Goal: Task Accomplishment & Management: Manage account settings

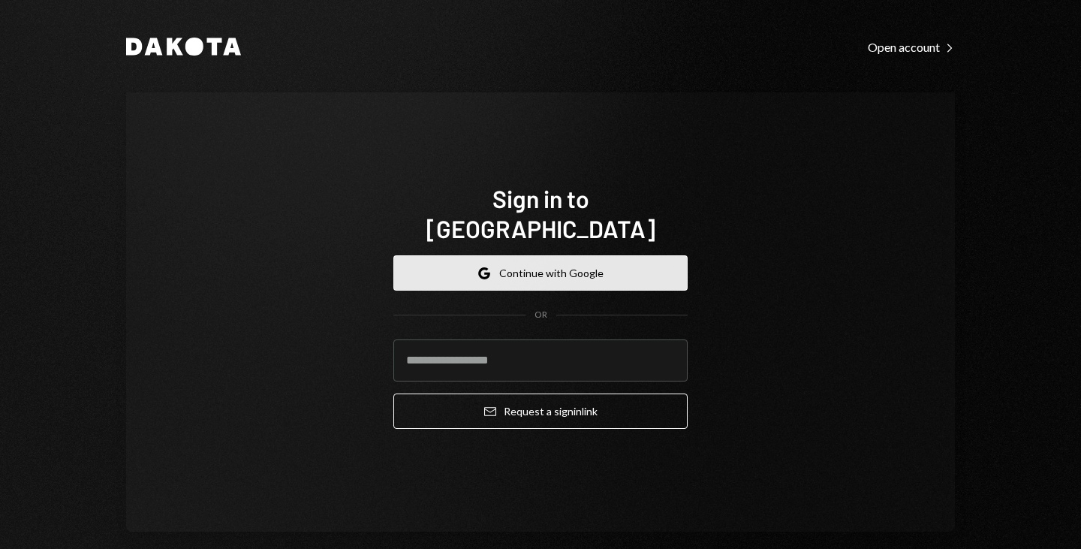
click at [535, 270] on button "Google Continue with Google" at bounding box center [540, 272] width 294 height 35
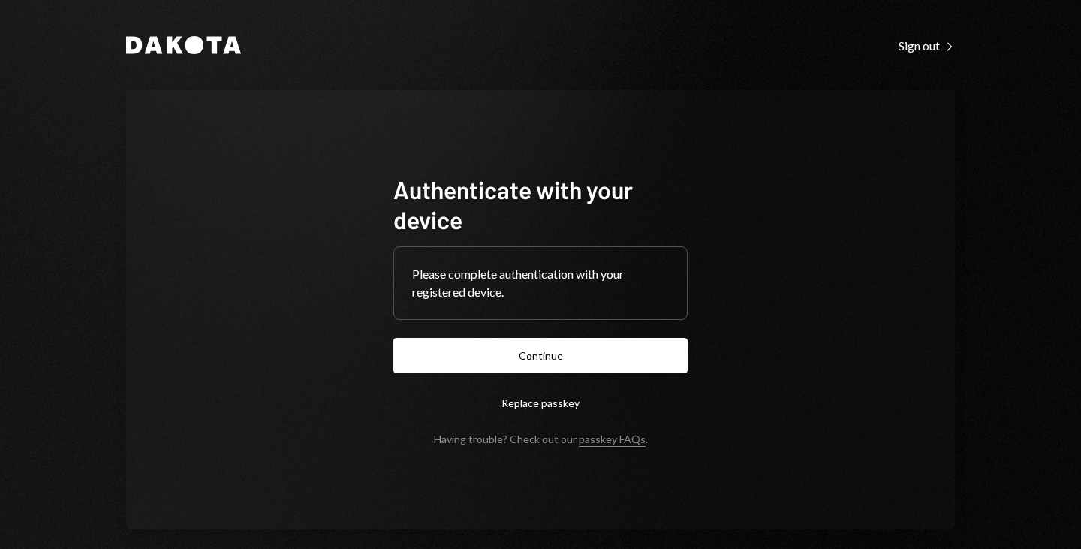
click at [488, 381] on form "Authenticate with your device Please complete authentication with your register…" at bounding box center [540, 309] width 294 height 271
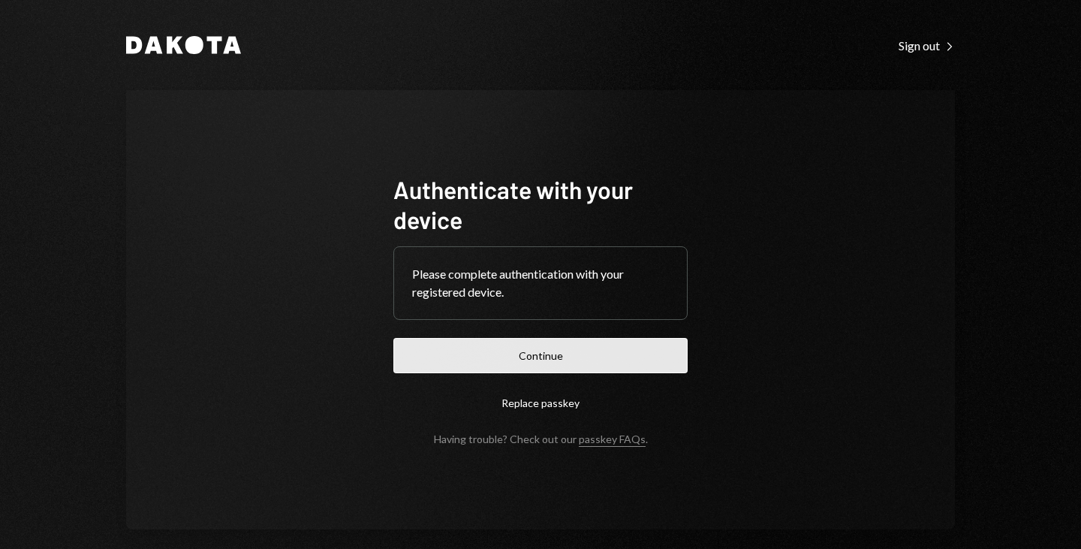
click at [540, 354] on button "Continue" at bounding box center [540, 355] width 294 height 35
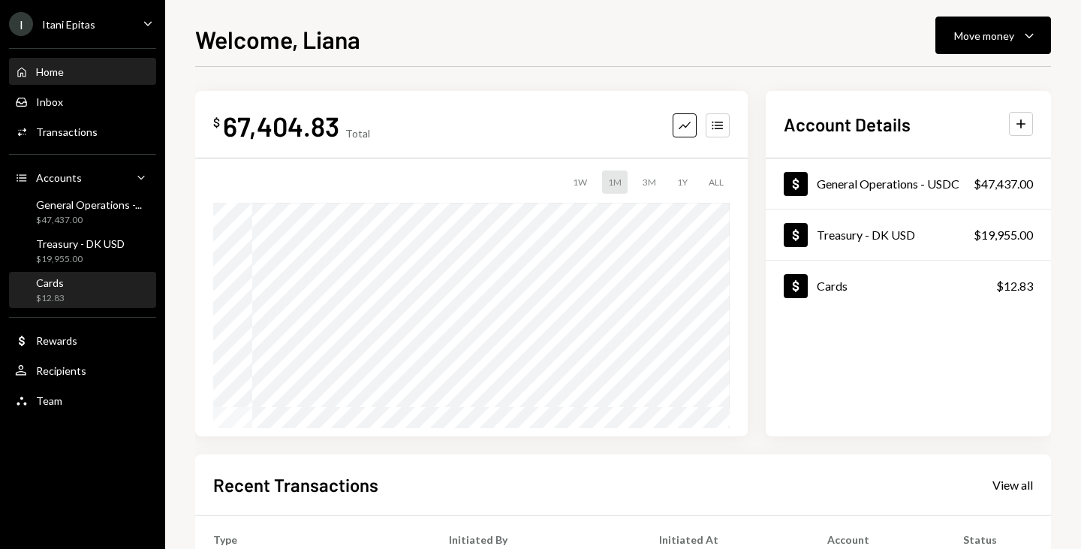
click at [73, 283] on div "Cards $12.83" at bounding box center [82, 290] width 135 height 29
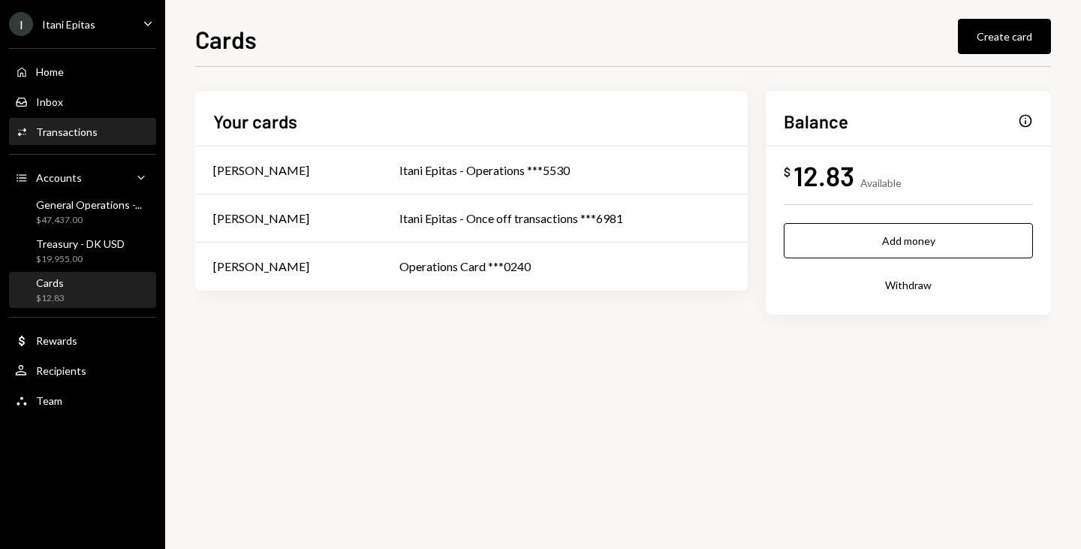
click at [65, 136] on div "Transactions" at bounding box center [67, 131] width 62 height 13
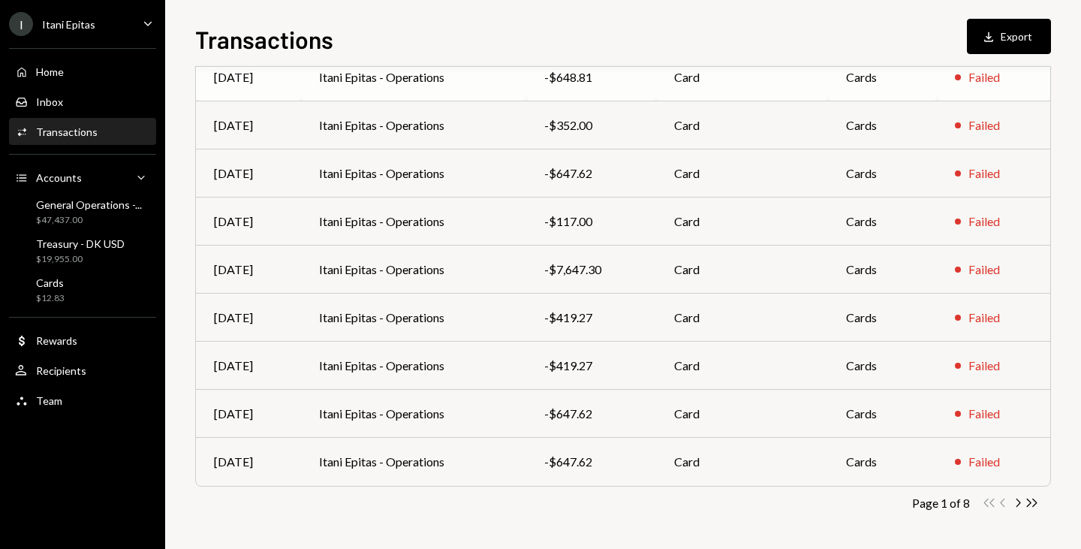
scroll to position [235, 0]
click at [1021, 505] on icon "Chevron Right" at bounding box center [1018, 503] width 14 height 14
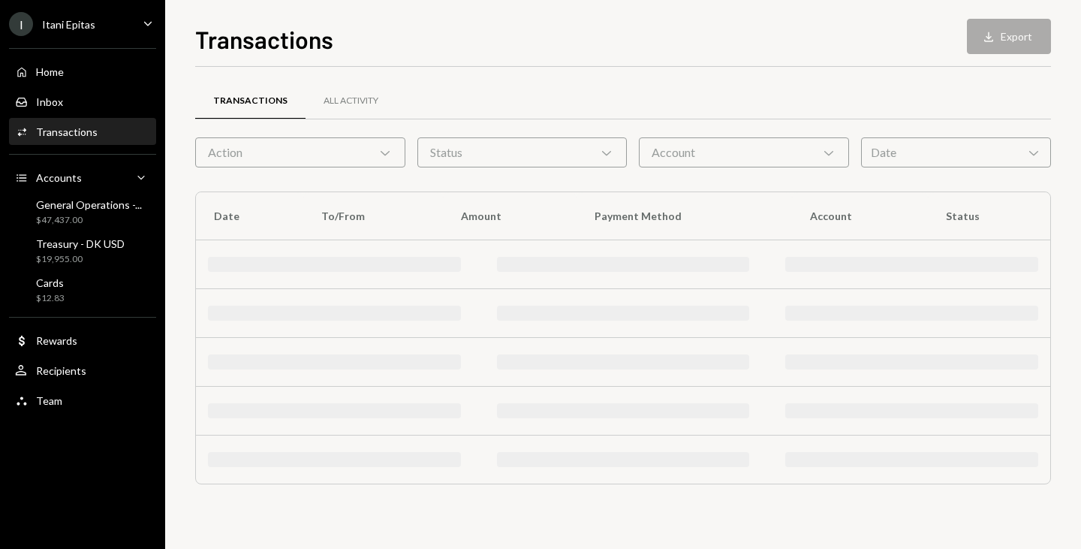
scroll to position [0, 0]
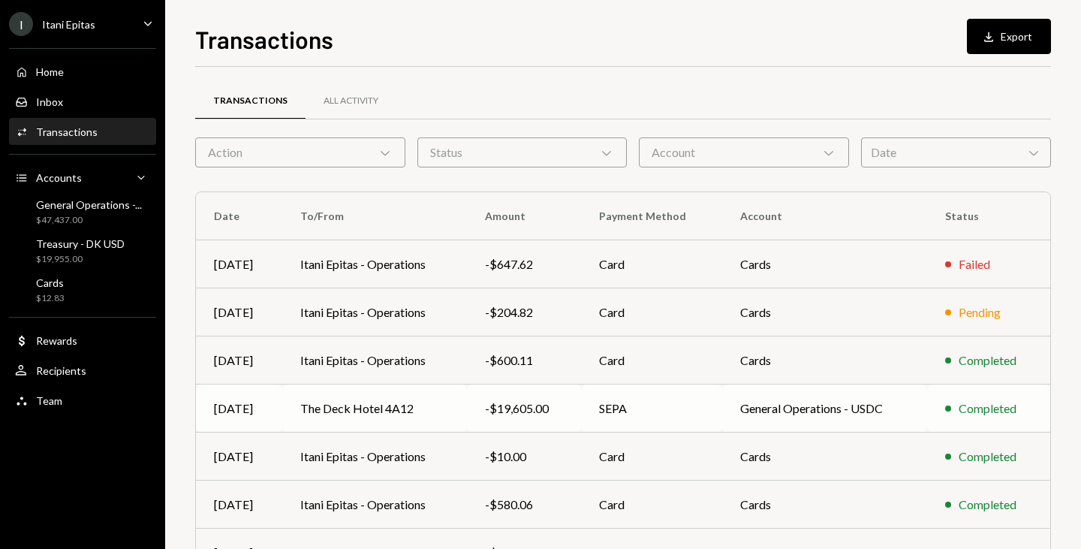
click at [448, 406] on td "The Deck Hotel 4A12" at bounding box center [374, 408] width 185 height 48
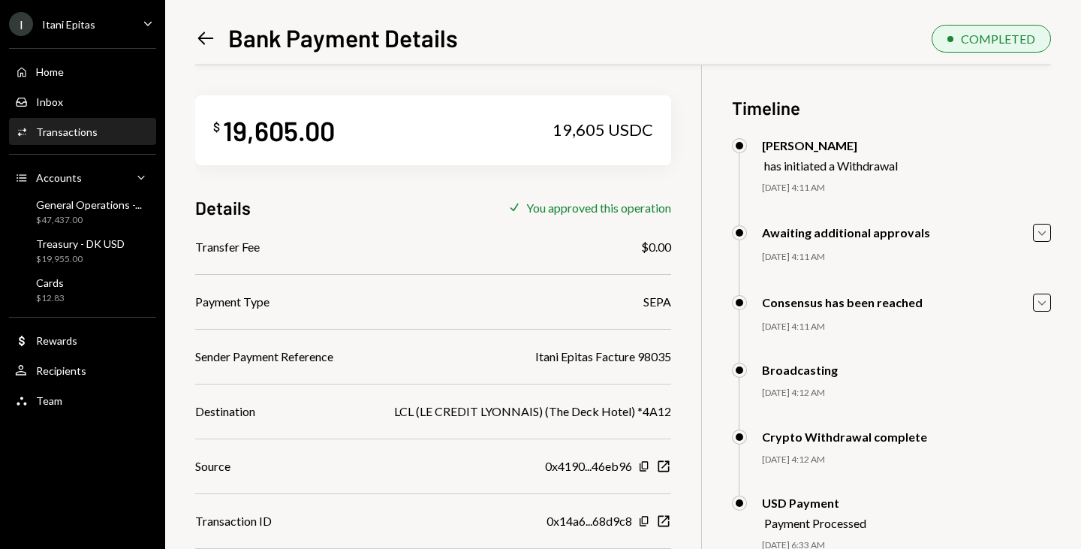
scroll to position [65, 0]
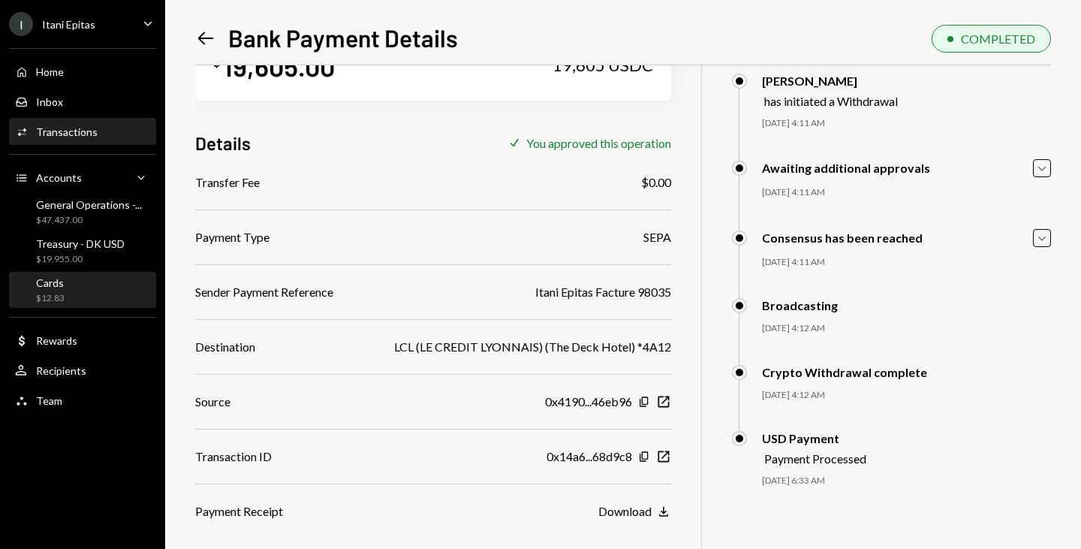
click at [86, 277] on div "Cards $12.83" at bounding box center [82, 290] width 135 height 29
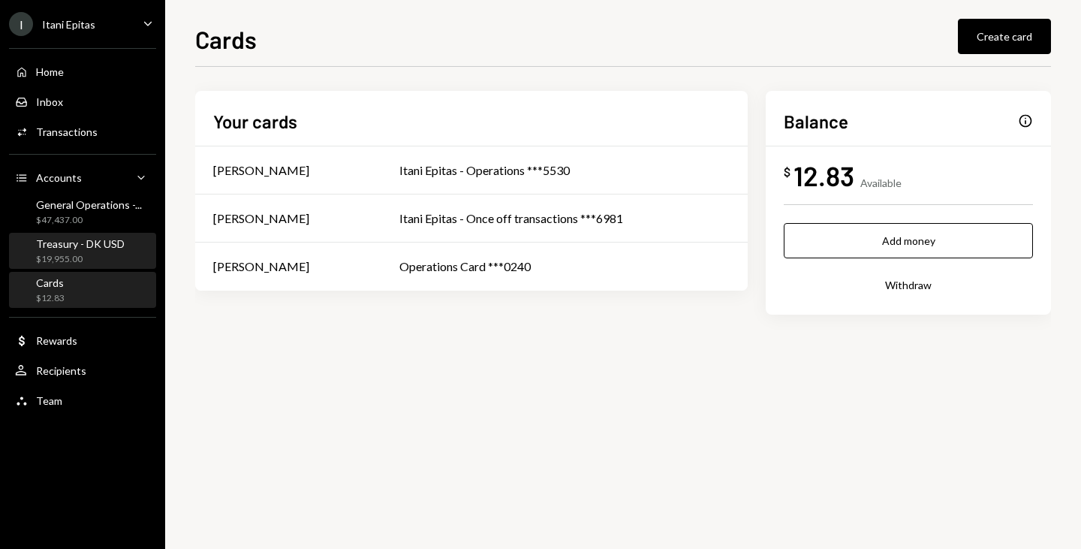
click at [98, 246] on div "Treasury - DK USD" at bounding box center [80, 243] width 89 height 13
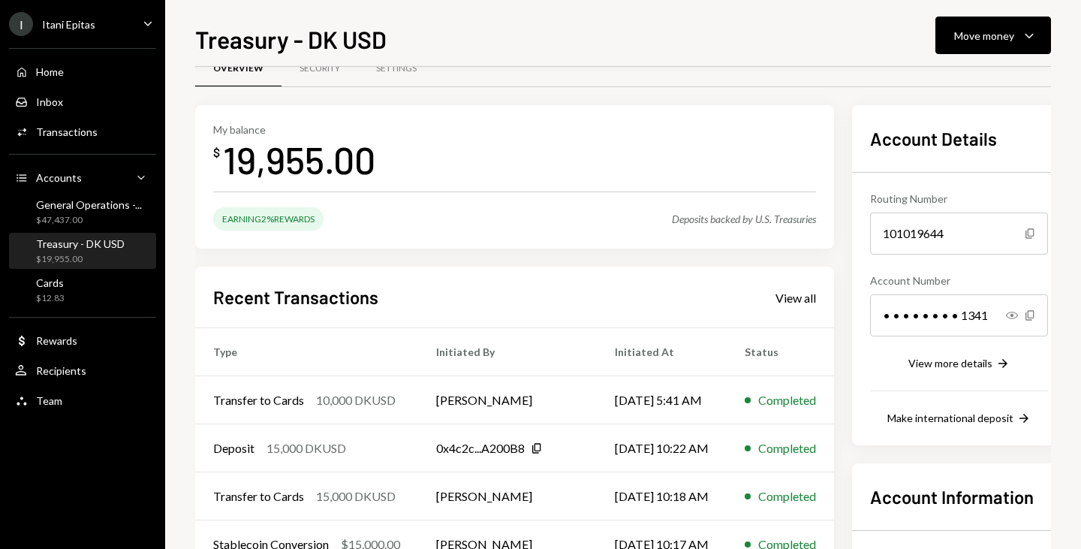
scroll to position [32, 0]
click at [100, 212] on div "General Operations -... $47,437.00" at bounding box center [89, 212] width 106 height 29
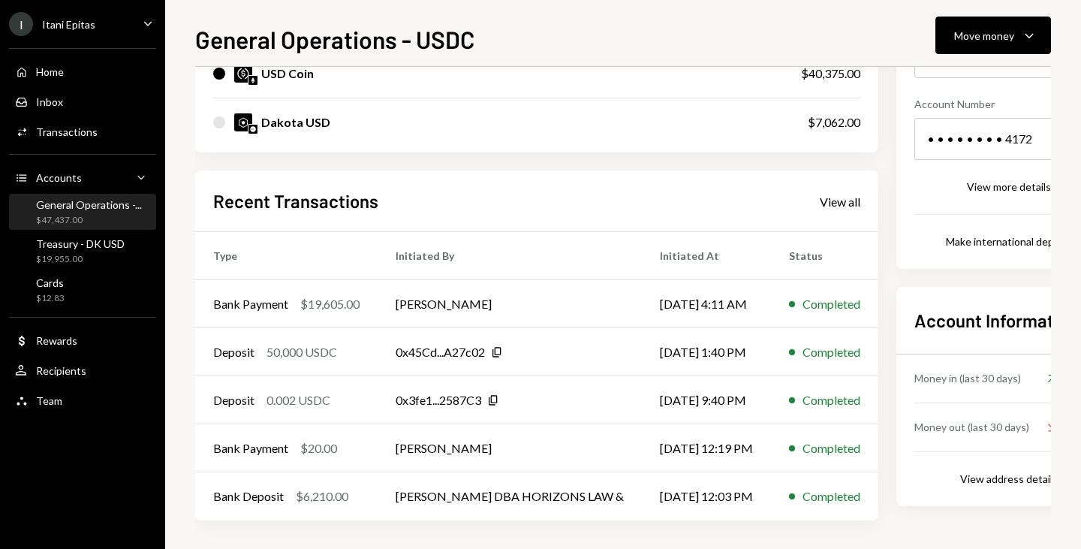
scroll to position [210, 0]
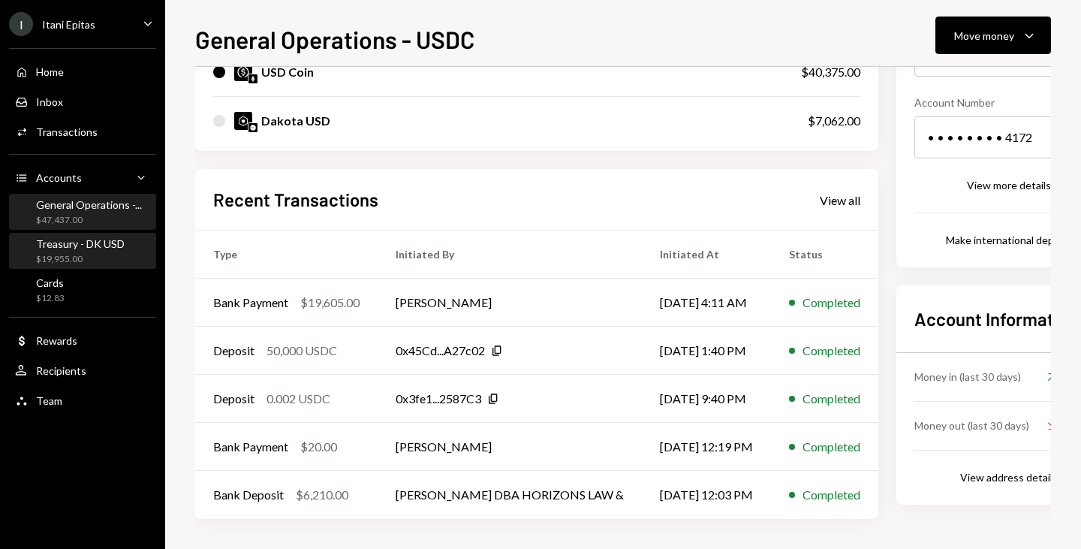
click at [74, 246] on div "Treasury - DK USD" at bounding box center [80, 243] width 89 height 13
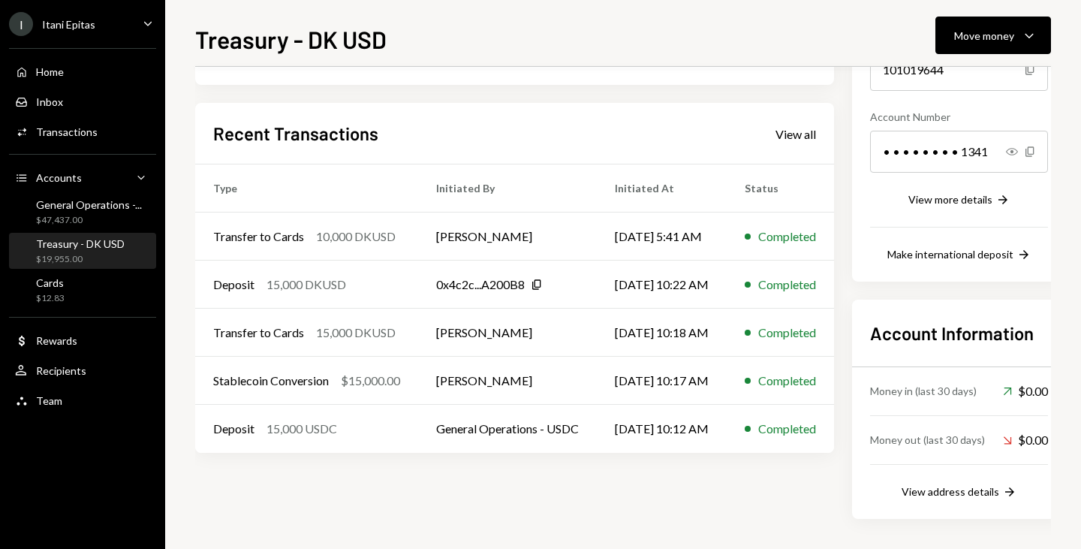
scroll to position [196, 0]
click at [1007, 53] on button "Move money Caret Down" at bounding box center [994, 36] width 116 height 38
click at [978, 117] on div "Transfer" at bounding box center [982, 115] width 110 height 16
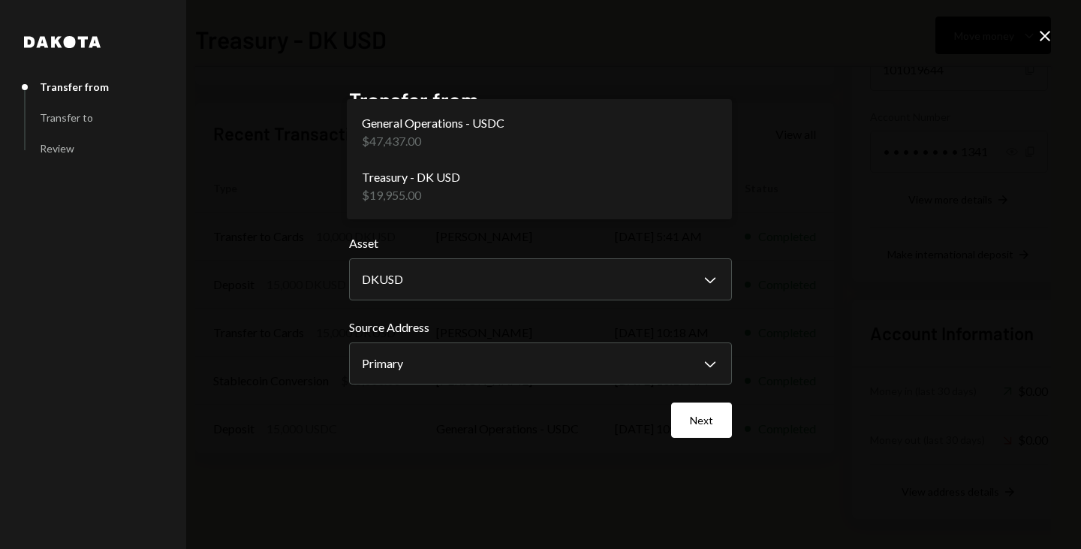
click at [555, 202] on body "I Itani Epitas Caret Down Home Home Inbox Inbox Activities Transactions Account…" at bounding box center [540, 274] width 1081 height 549
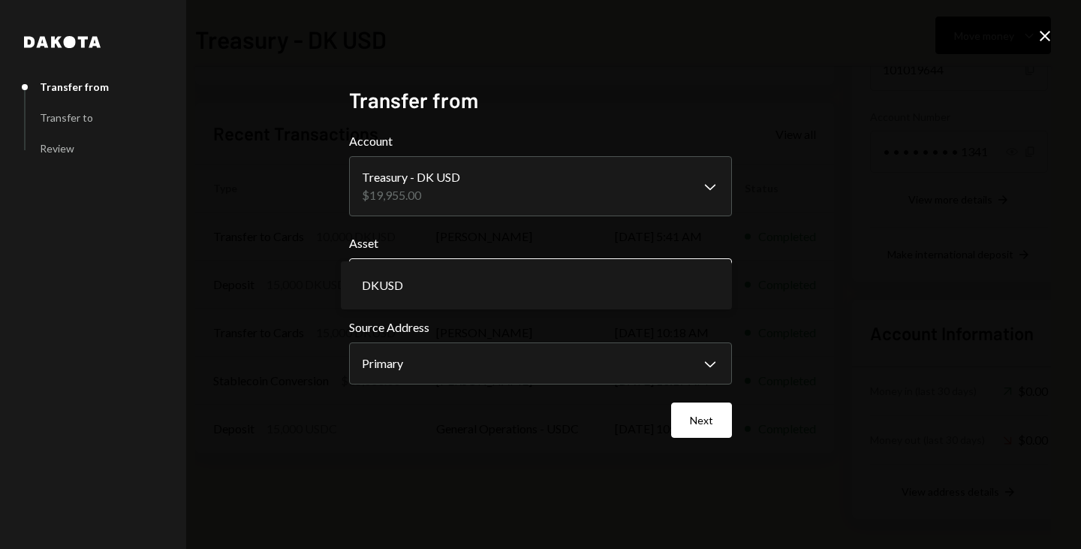
click at [523, 271] on body "I Itani Epitas Caret Down Home Home Inbox Inbox Activities Transactions Account…" at bounding box center [540, 274] width 1081 height 549
click at [695, 415] on button "Next" at bounding box center [701, 419] width 61 height 35
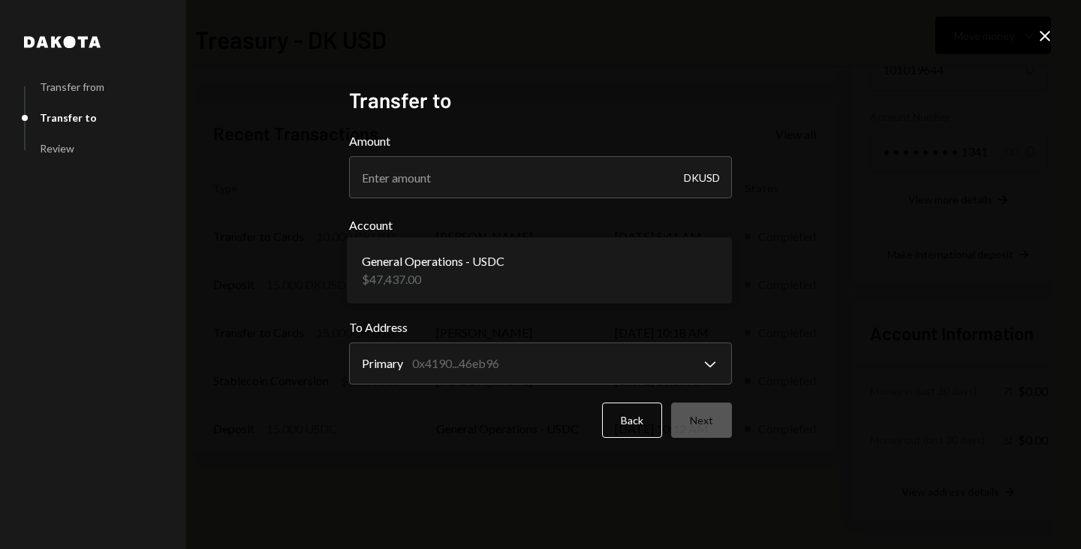
click at [479, 245] on body "I Itani Epitas Caret Down Home Home Inbox Inbox Activities Transactions Account…" at bounding box center [540, 274] width 1081 height 549
click at [698, 259] on body "I Itani Epitas Caret Down Home Home Inbox Inbox Activities Transactions Account…" at bounding box center [540, 274] width 1081 height 549
click at [627, 410] on button "Back" at bounding box center [632, 419] width 60 height 35
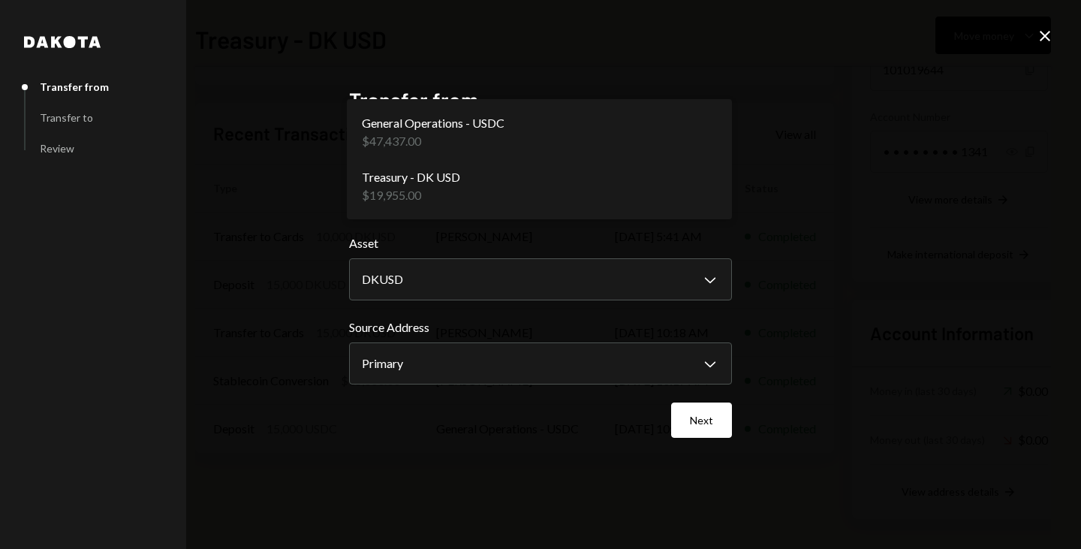
click at [530, 198] on body "I Itani Epitas Caret Down Home Home Inbox Inbox Activities Transactions Account…" at bounding box center [540, 274] width 1081 height 549
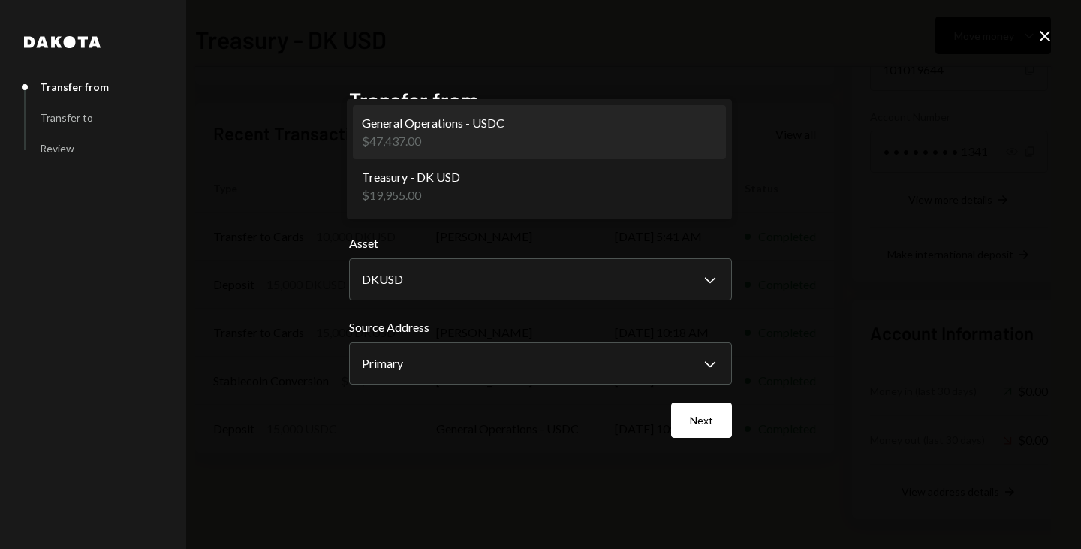
select select "**********"
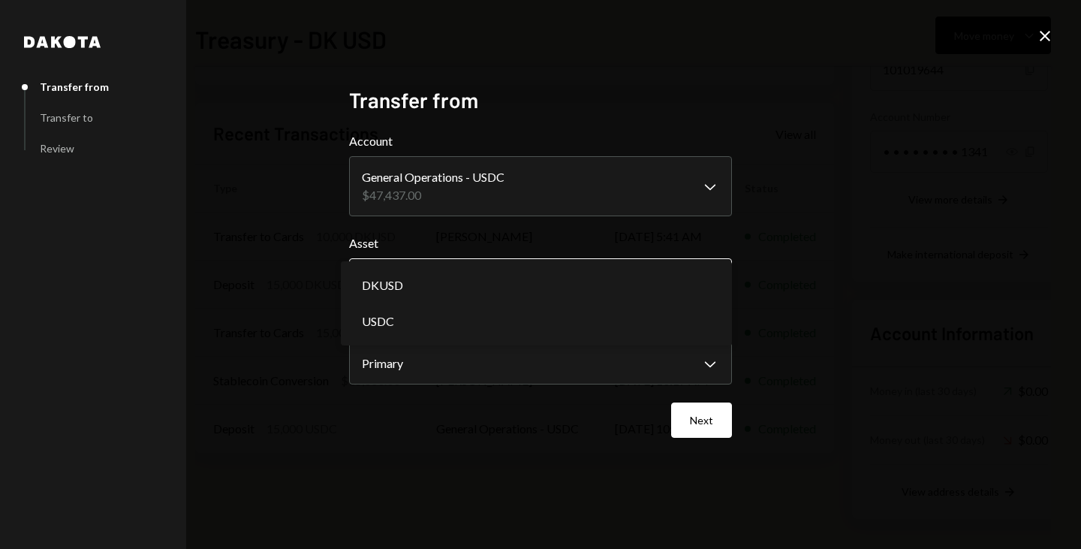
click at [488, 294] on body "I Itani Epitas Caret Down Home Home Inbox Inbox Activities Transactions Account…" at bounding box center [540, 274] width 1081 height 549
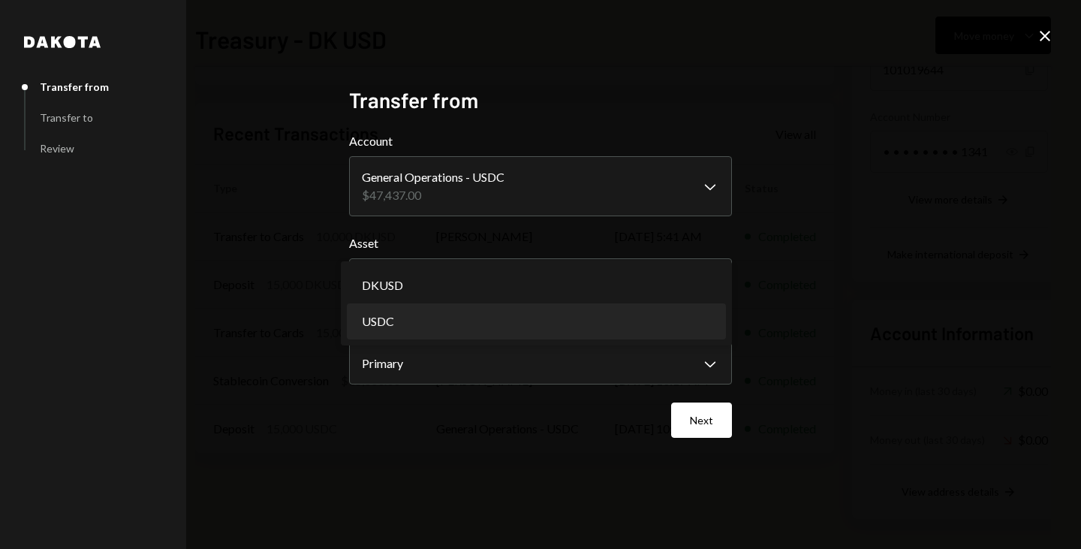
select select "****"
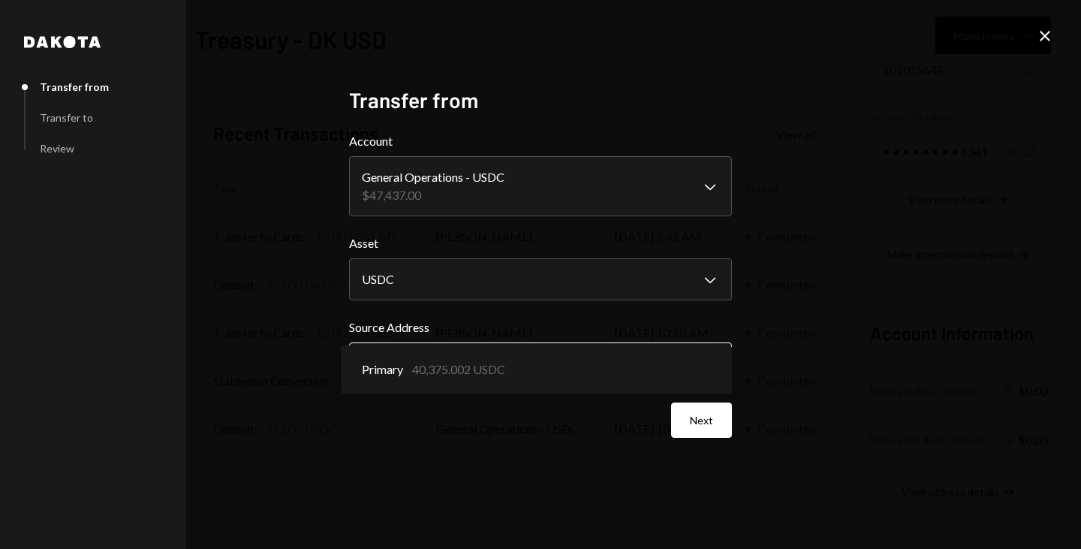
click at [528, 375] on body "I Itani Epitas Caret Down Home Home Inbox Inbox Activities Transactions Account…" at bounding box center [540, 274] width 1081 height 549
click at [695, 424] on button "Next" at bounding box center [701, 419] width 61 height 35
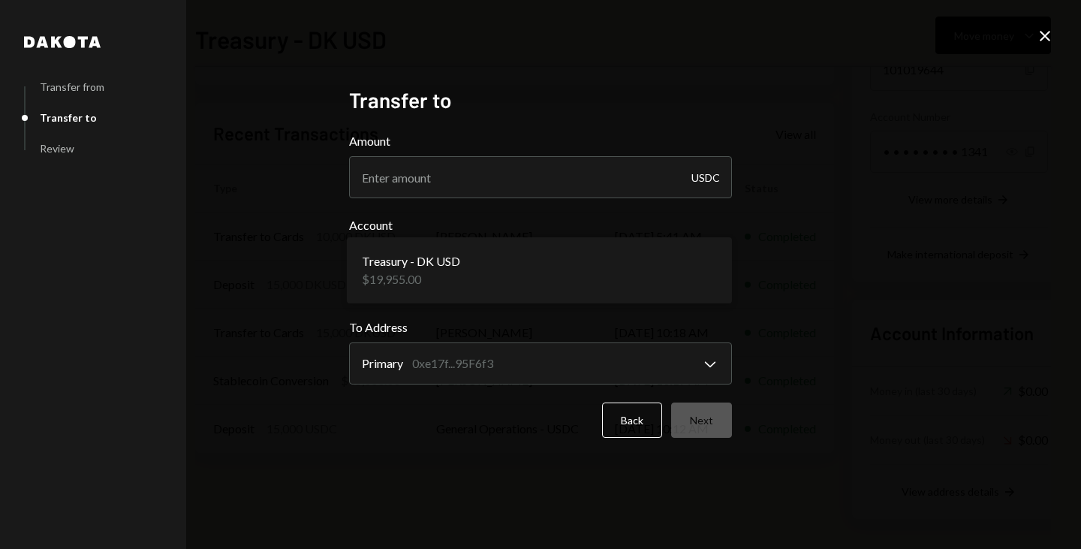
click at [517, 267] on body "I Itani Epitas Caret Down Home Home Inbox Inbox Activities Transactions Account…" at bounding box center [540, 274] width 1081 height 549
click at [627, 420] on button "Back" at bounding box center [632, 419] width 60 height 35
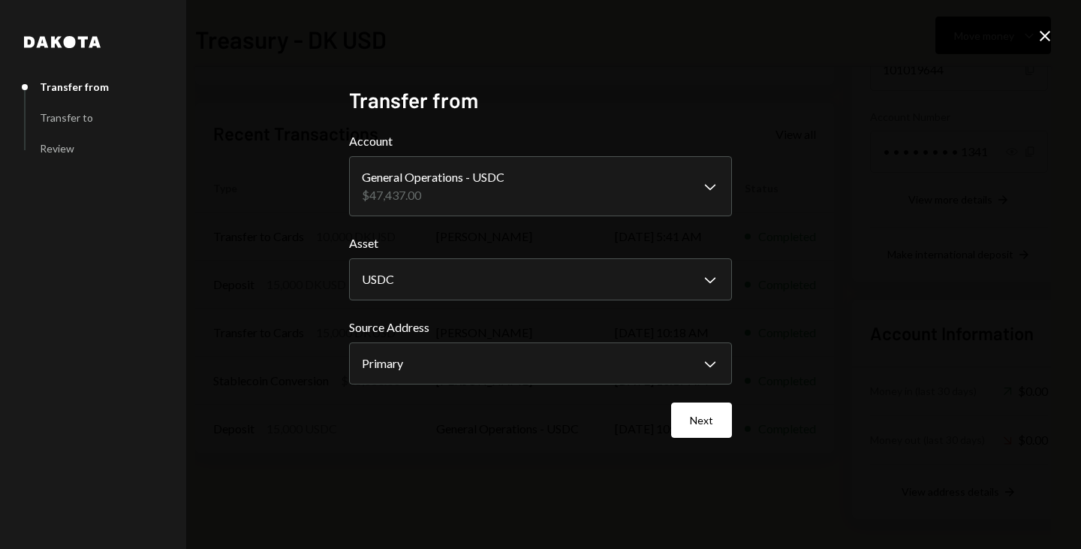
drag, startPoint x: 1032, startPoint y: 20, endPoint x: 1059, endPoint y: 45, distance: 36.7
click at [1059, 45] on div "**********" at bounding box center [540, 274] width 1081 height 549
drag, startPoint x: 1059, startPoint y: 45, endPoint x: 1039, endPoint y: 33, distance: 23.6
click at [1039, 33] on div "**********" at bounding box center [540, 274] width 1081 height 549
click at [1039, 33] on icon "Close" at bounding box center [1045, 36] width 18 height 18
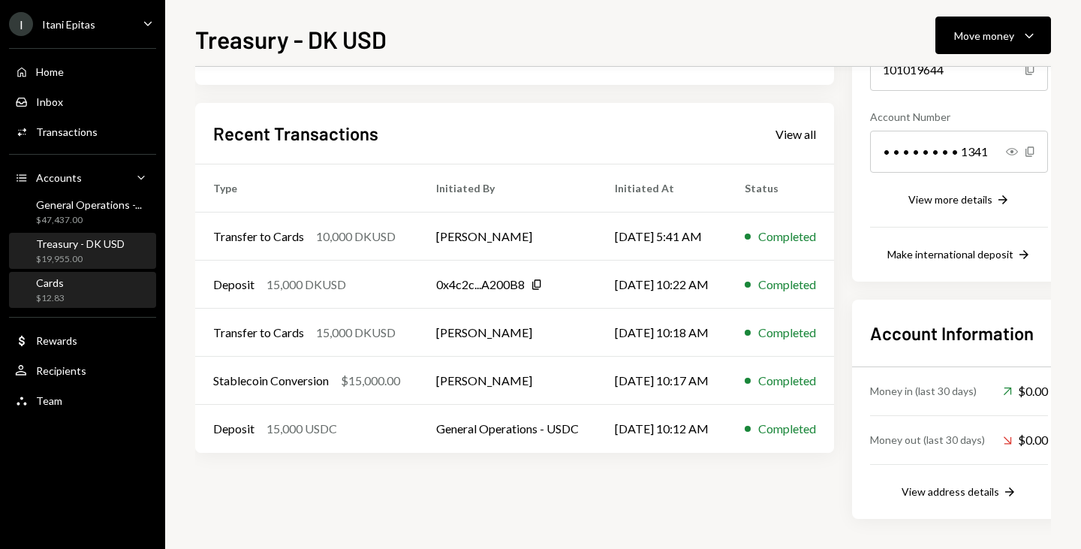
click at [69, 281] on div "Cards $12.83" at bounding box center [82, 290] width 135 height 29
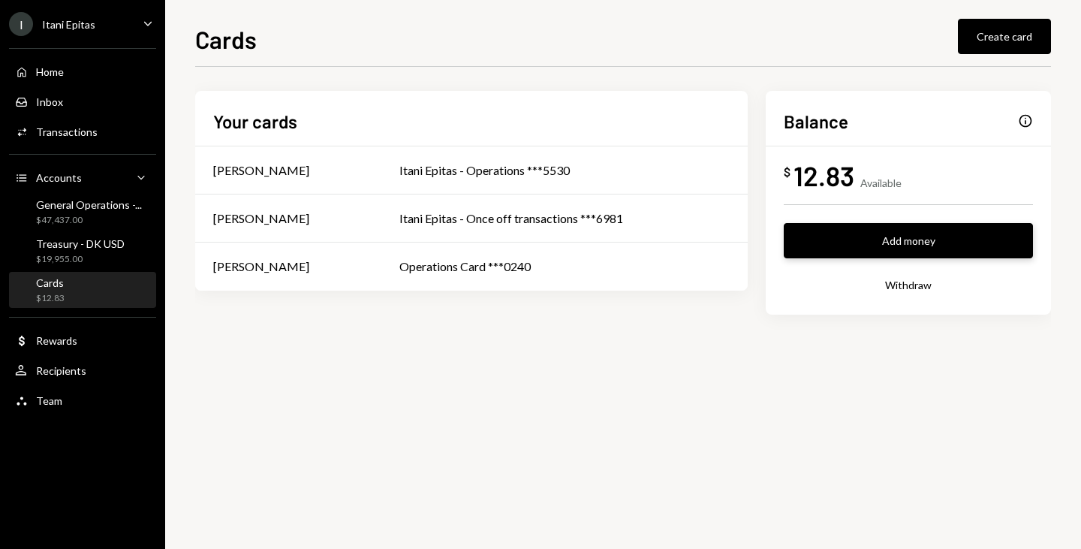
click at [851, 240] on button "Add money" at bounding box center [908, 240] width 249 height 35
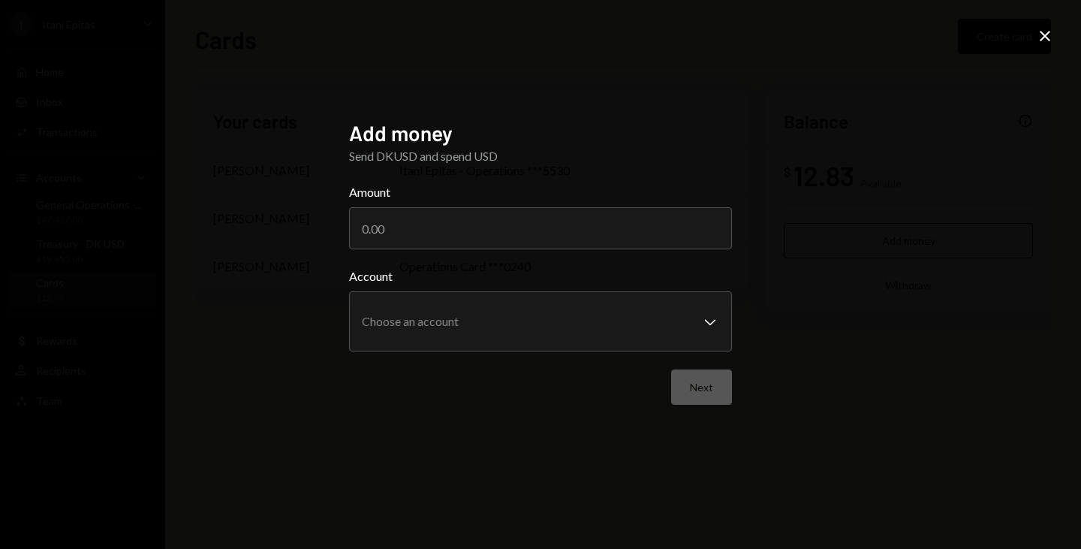
click at [1044, 25] on div "**********" at bounding box center [540, 274] width 1081 height 549
click at [1047, 35] on icon at bounding box center [1045, 36] width 11 height 11
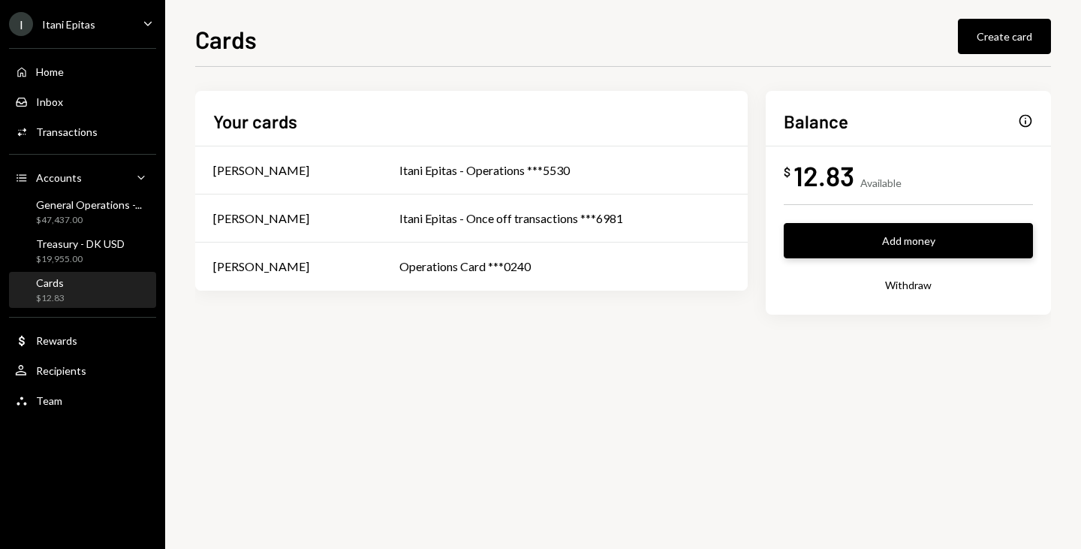
click at [903, 240] on button "Add money" at bounding box center [908, 240] width 249 height 35
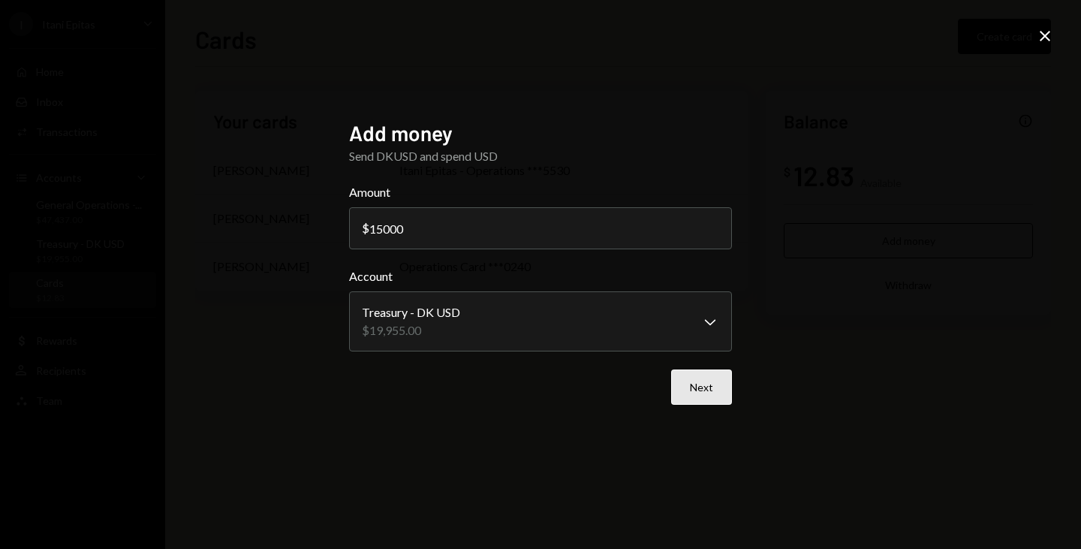
type input "15000"
click at [711, 388] on button "Next" at bounding box center [701, 386] width 61 height 35
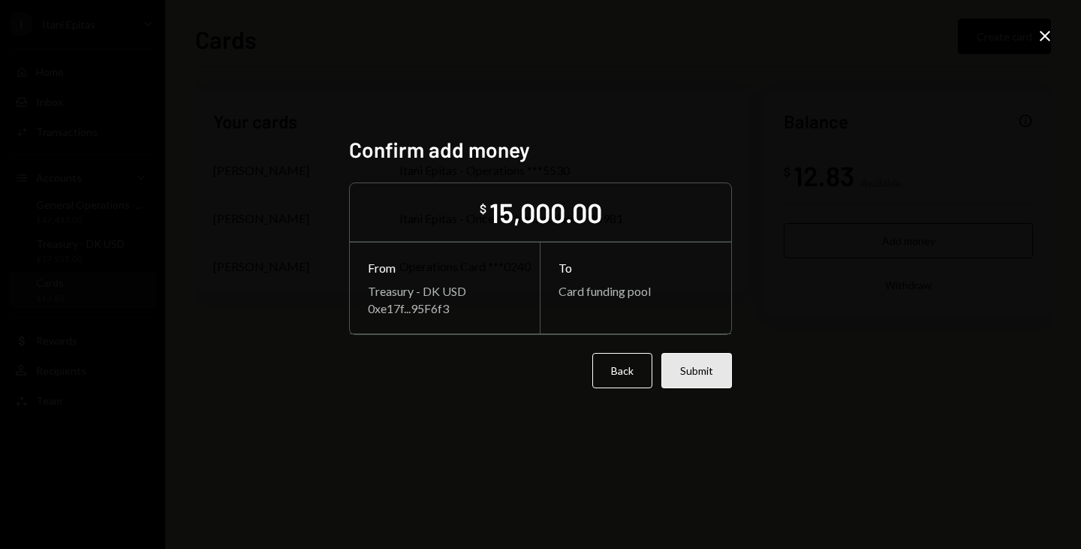
click at [704, 378] on button "Submit" at bounding box center [697, 370] width 71 height 35
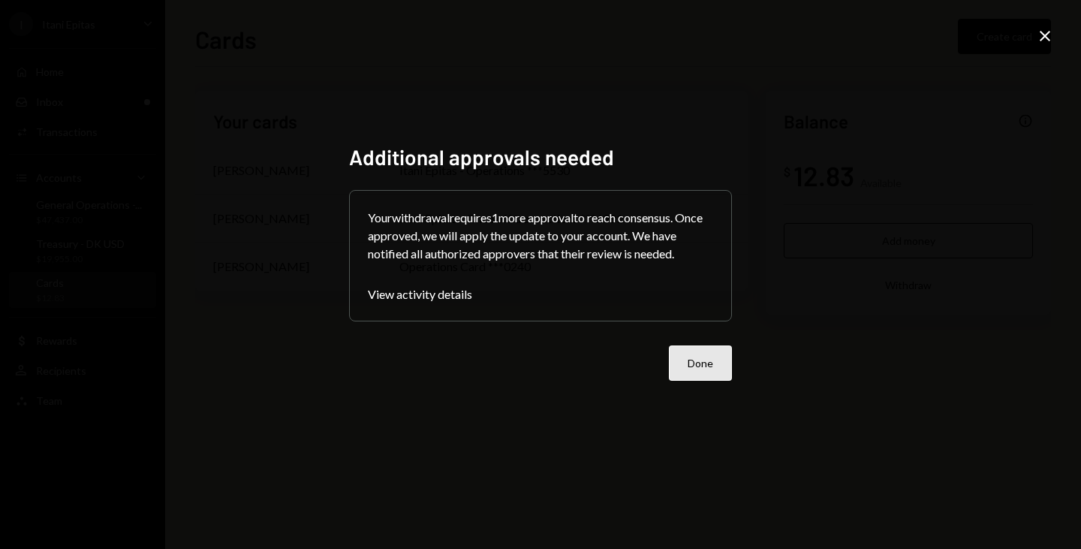
click at [709, 377] on button "Done" at bounding box center [700, 362] width 63 height 35
